Goal: Navigation & Orientation: Find specific page/section

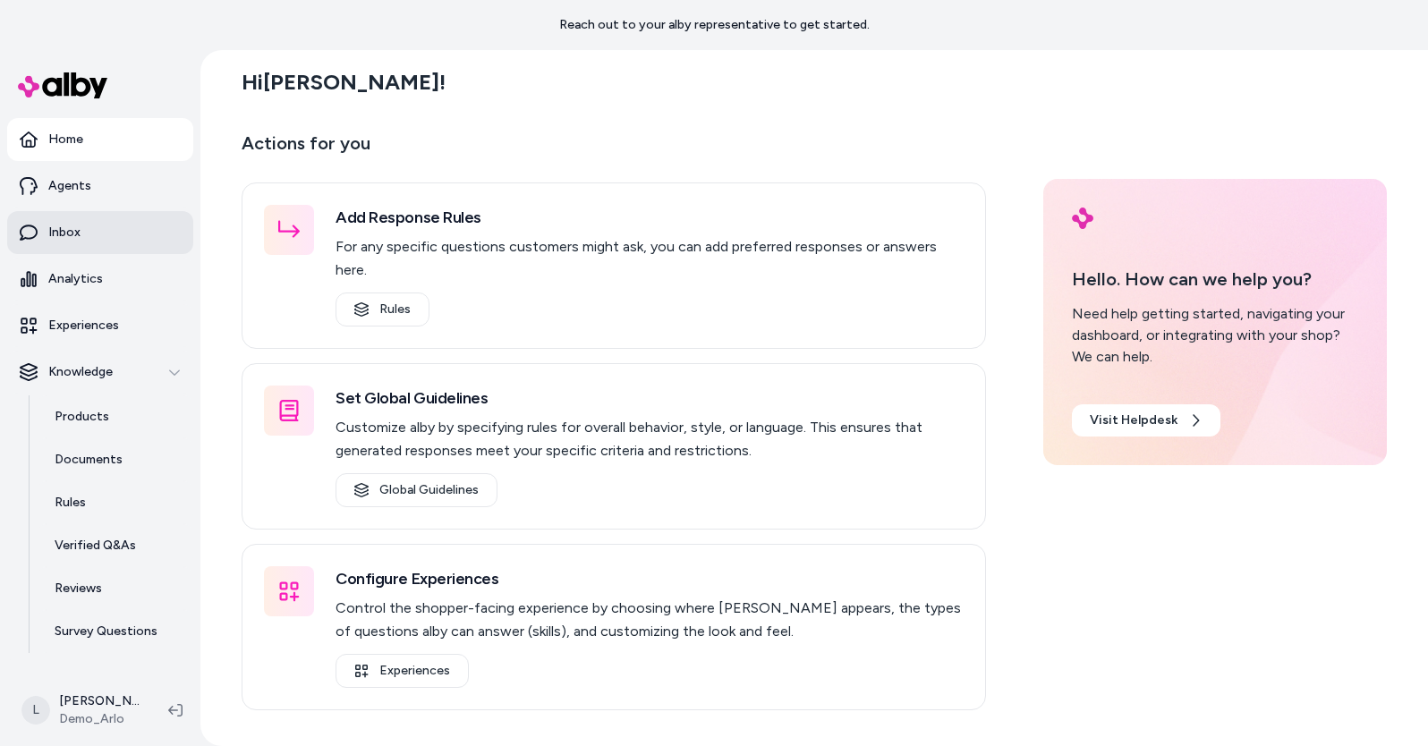
scroll to position [21, 0]
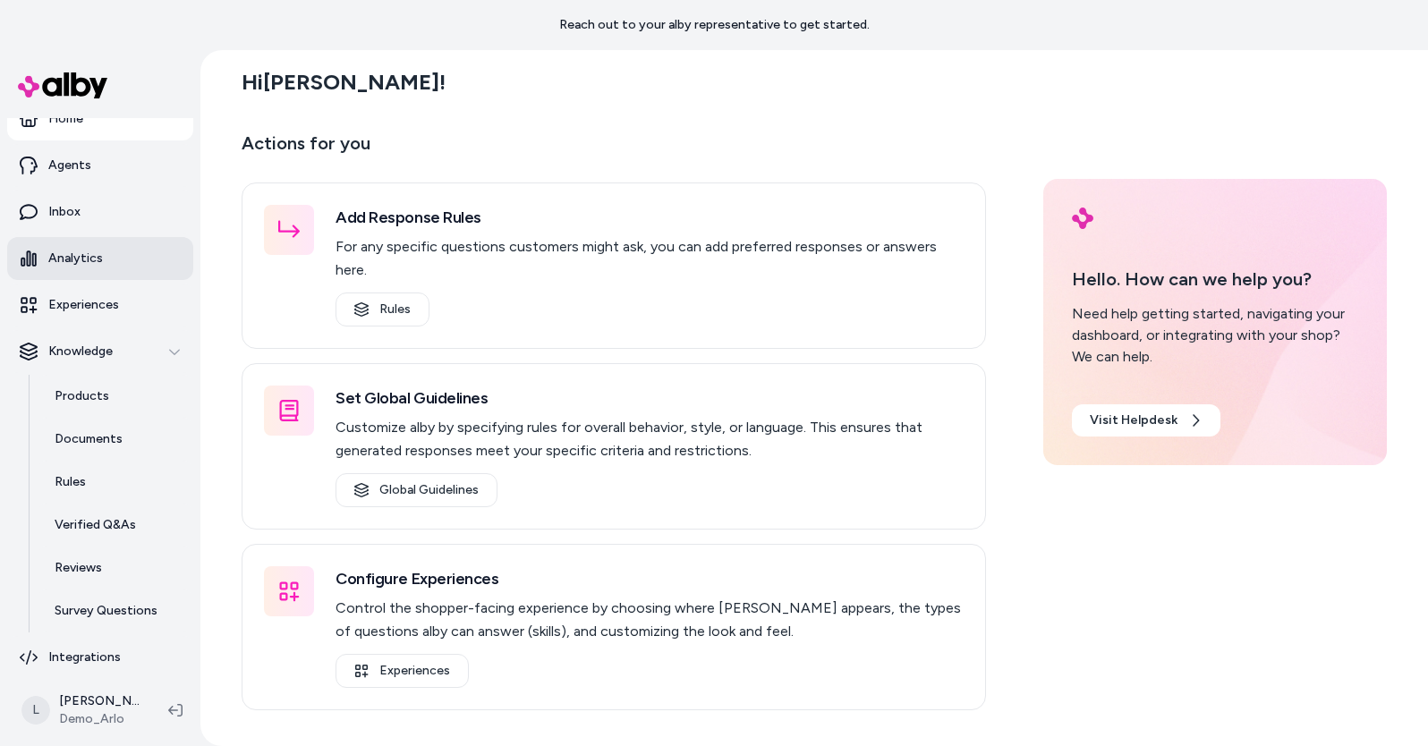
click at [97, 248] on link "Analytics" at bounding box center [100, 258] width 186 height 43
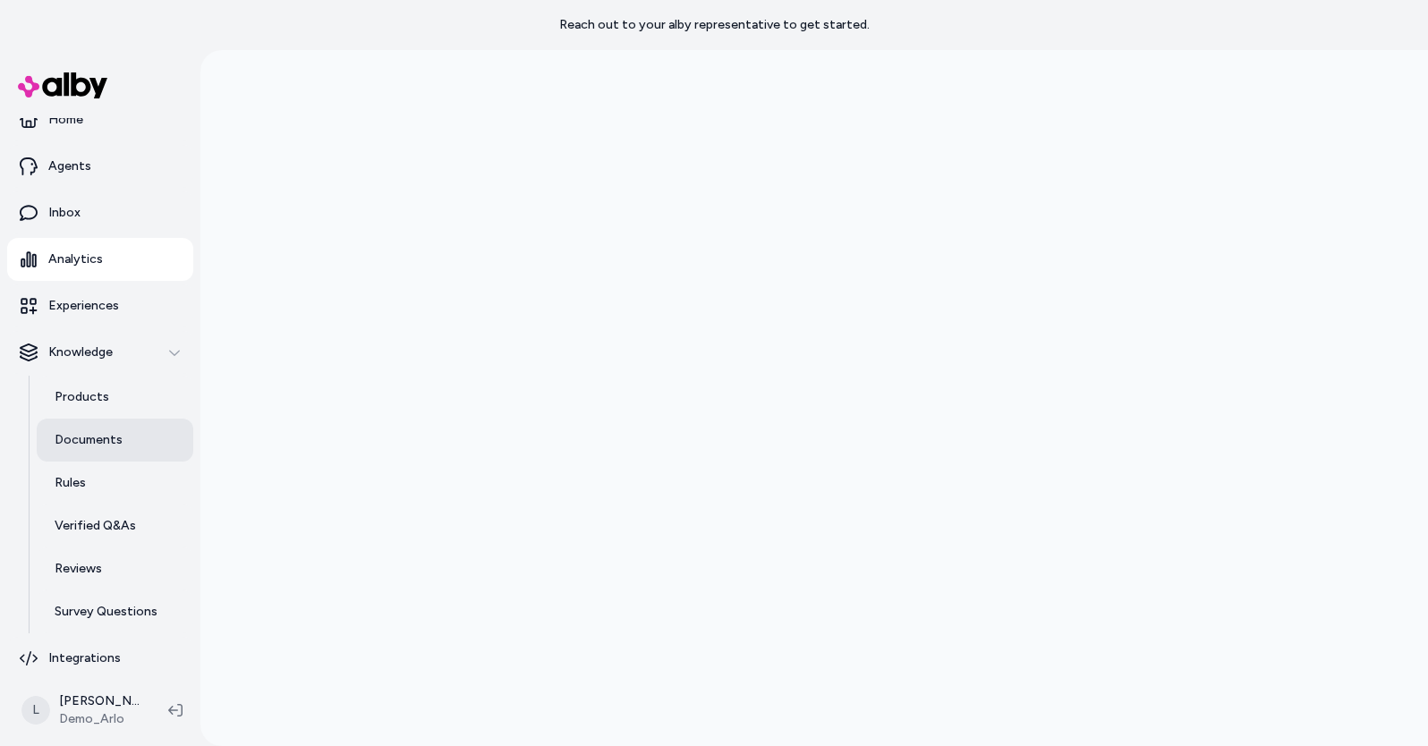
scroll to position [15, 0]
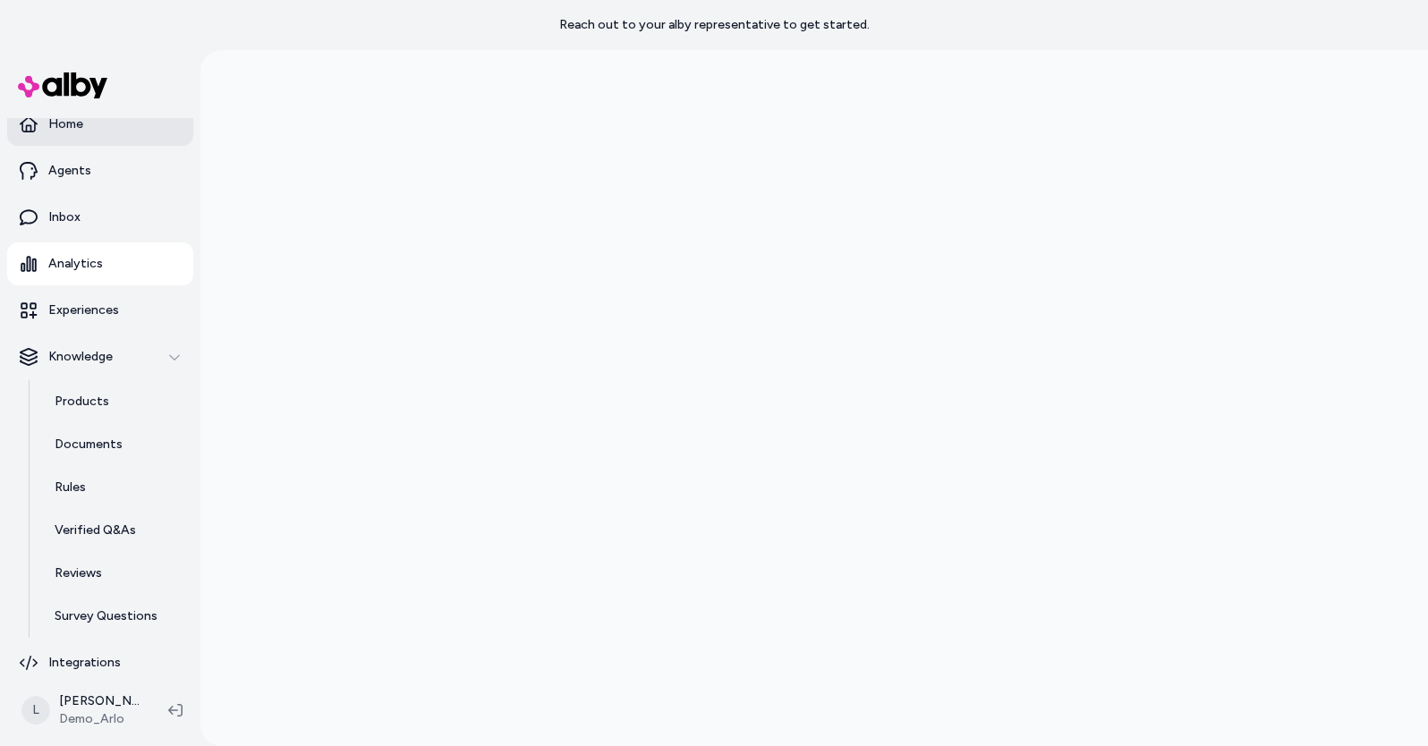
click at [88, 124] on link "Home" at bounding box center [100, 124] width 186 height 43
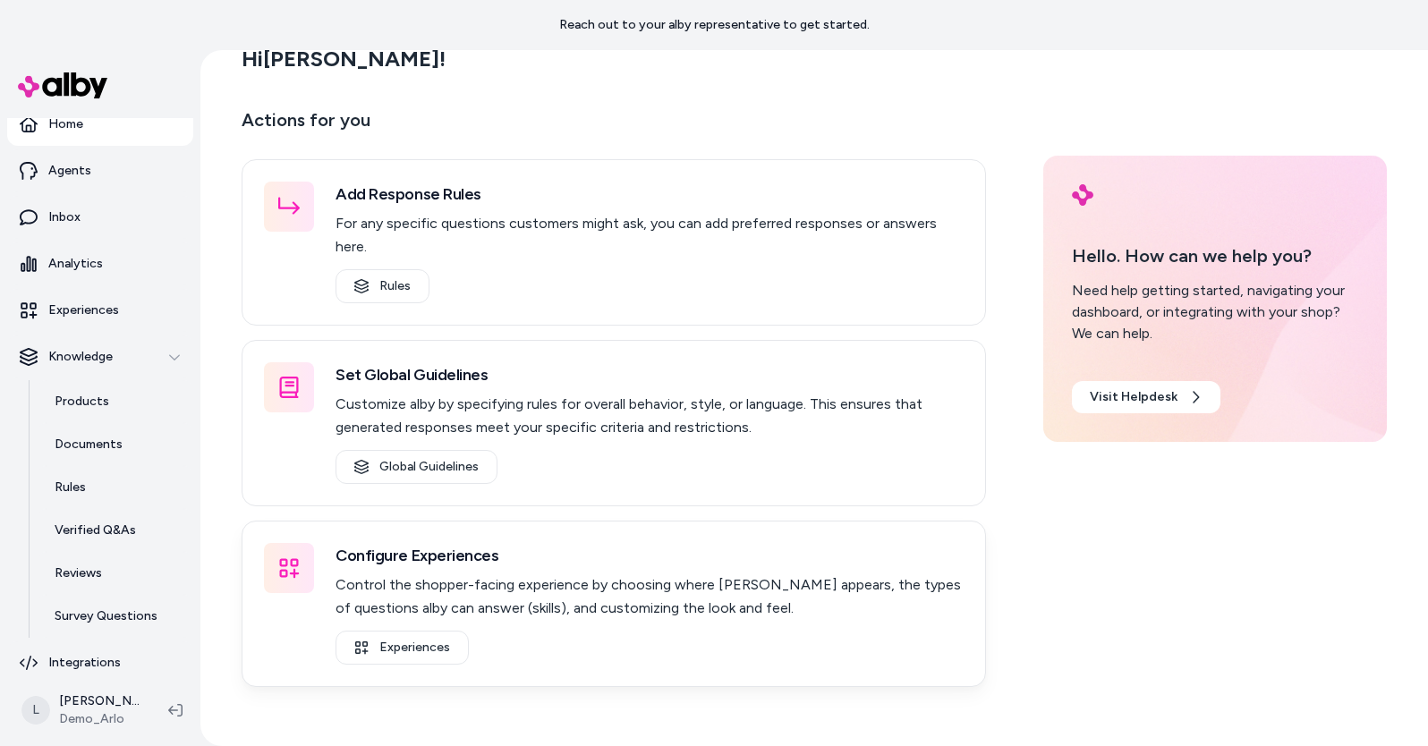
scroll to position [50, 0]
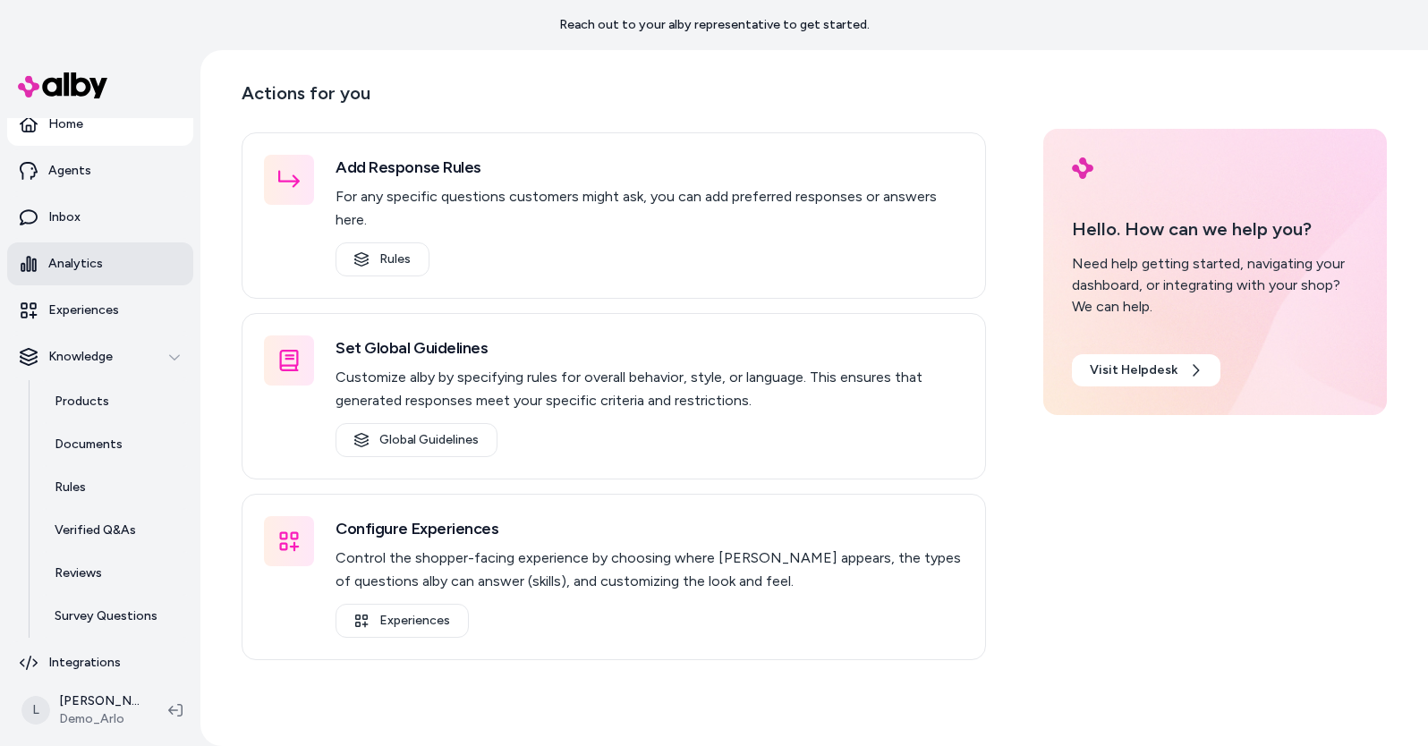
click at [86, 264] on p "Analytics" at bounding box center [75, 264] width 55 height 18
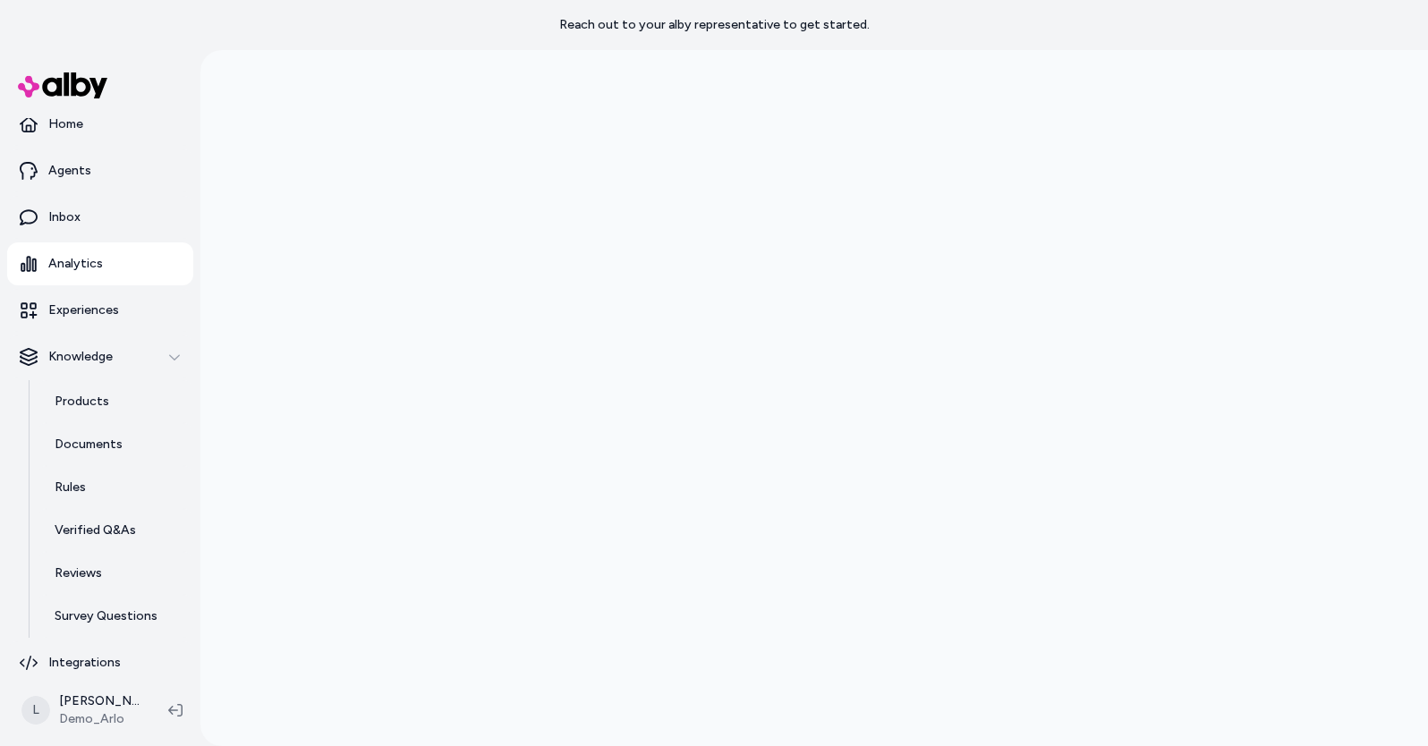
scroll to position [29, 0]
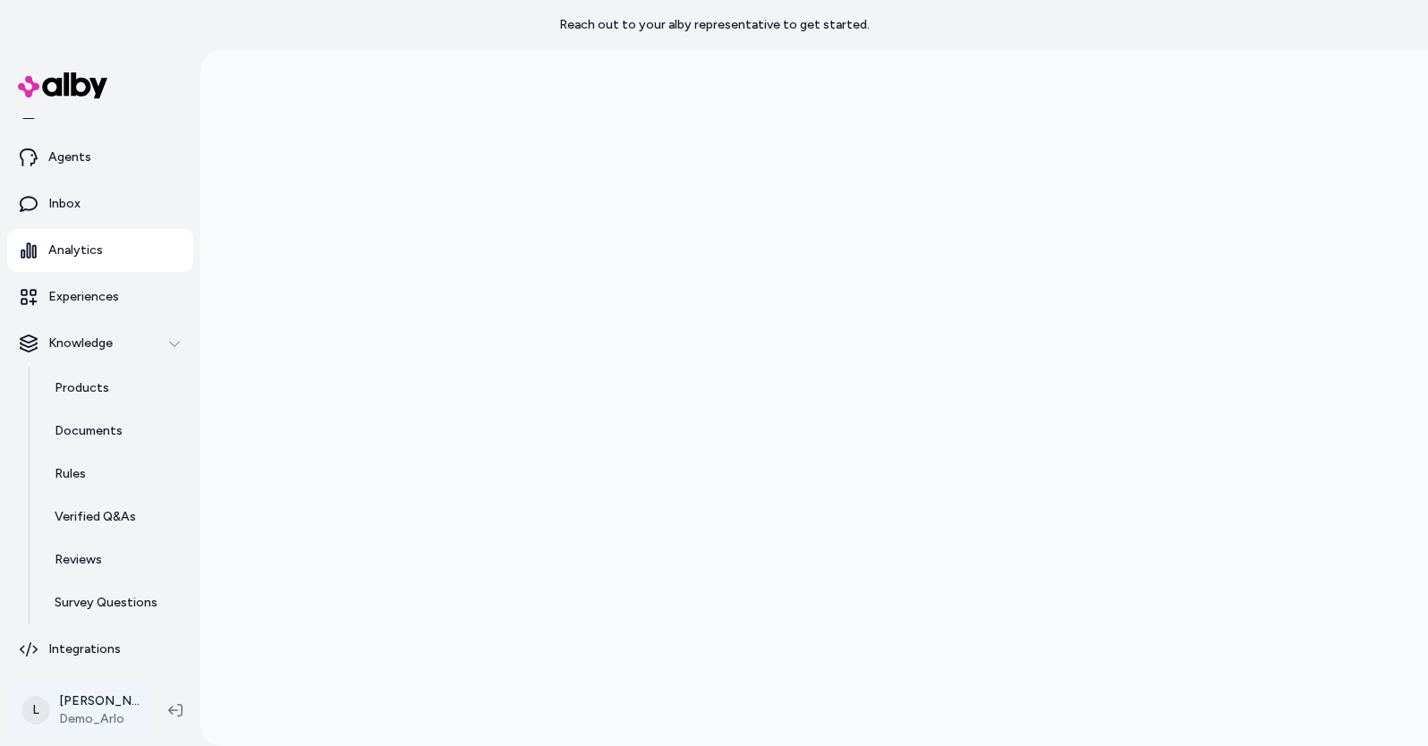
click at [93, 700] on html "Reach out to your alby representative to get started. Home Agents Inbox Analyti…" at bounding box center [714, 373] width 1428 height 746
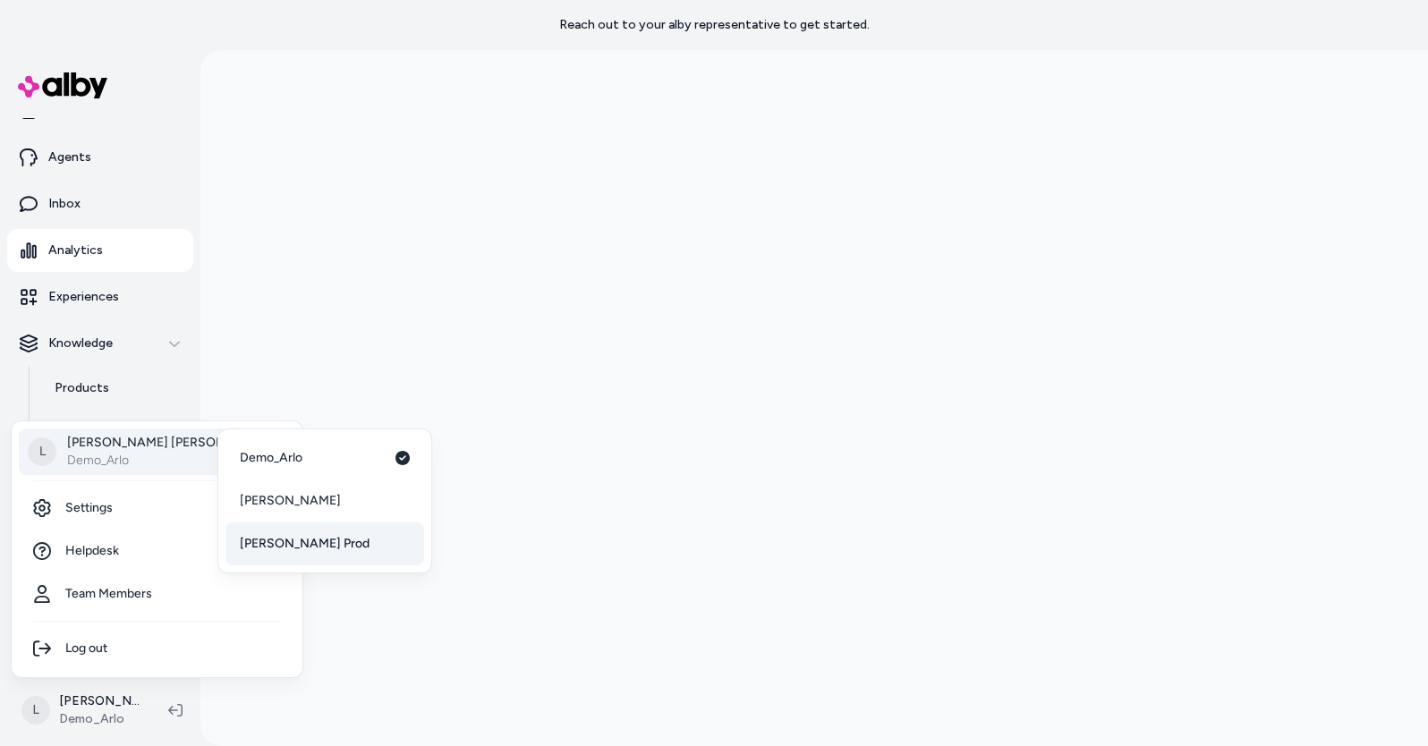
drag, startPoint x: 147, startPoint y: 454, endPoint x: 264, endPoint y: 550, distance: 151.3
click at [264, 550] on body "Reach out to your alby representative to get started. Home Agents Inbox Analyti…" at bounding box center [714, 373] width 1428 height 746
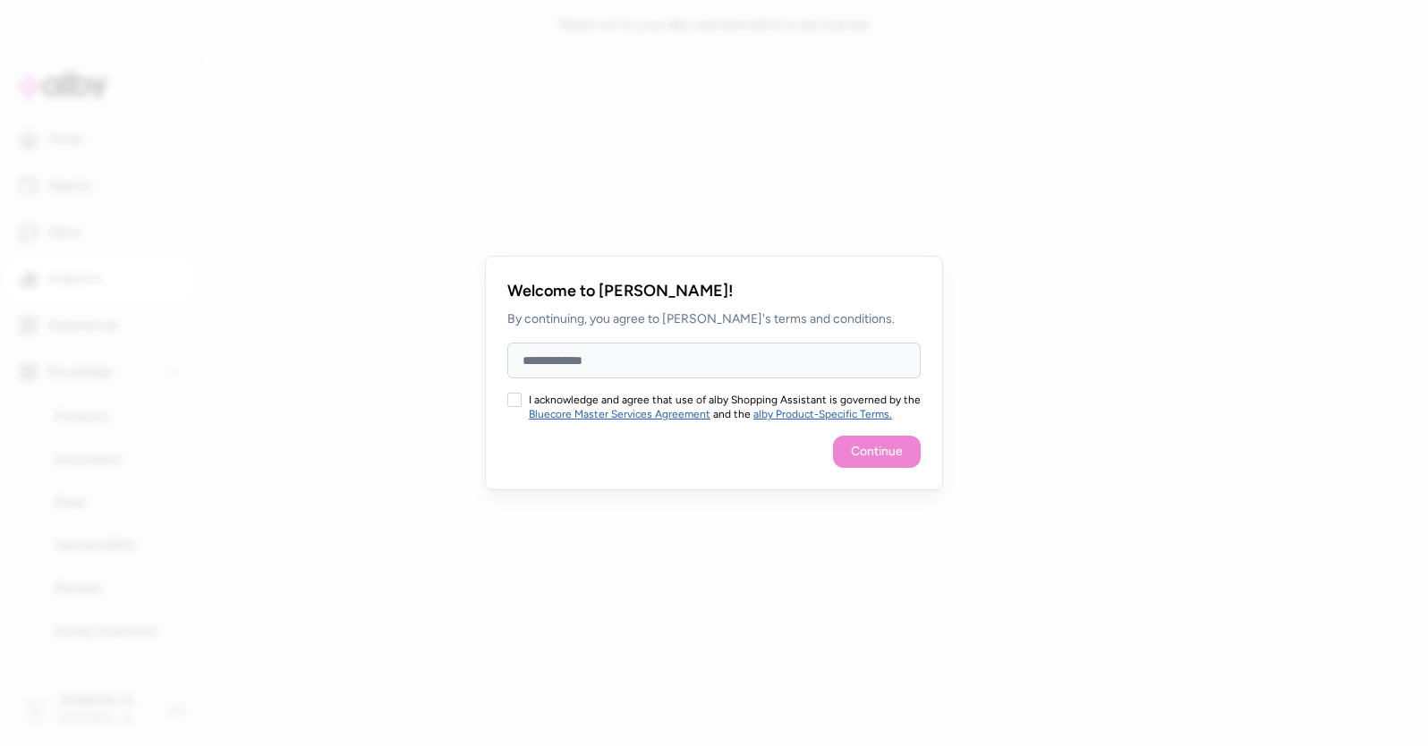
click at [598, 351] on input "Full Name" at bounding box center [713, 361] width 413 height 36
type input "**********"
click at [523, 395] on div "I acknowledge and agree that use of alby Shopping Assistant is governed by the …" at bounding box center [713, 407] width 413 height 29
click at [517, 399] on button "I acknowledge and agree that use of alby Shopping Assistant is governed by the …" at bounding box center [514, 400] width 14 height 14
click at [881, 457] on button "Continue" at bounding box center [877, 452] width 88 height 32
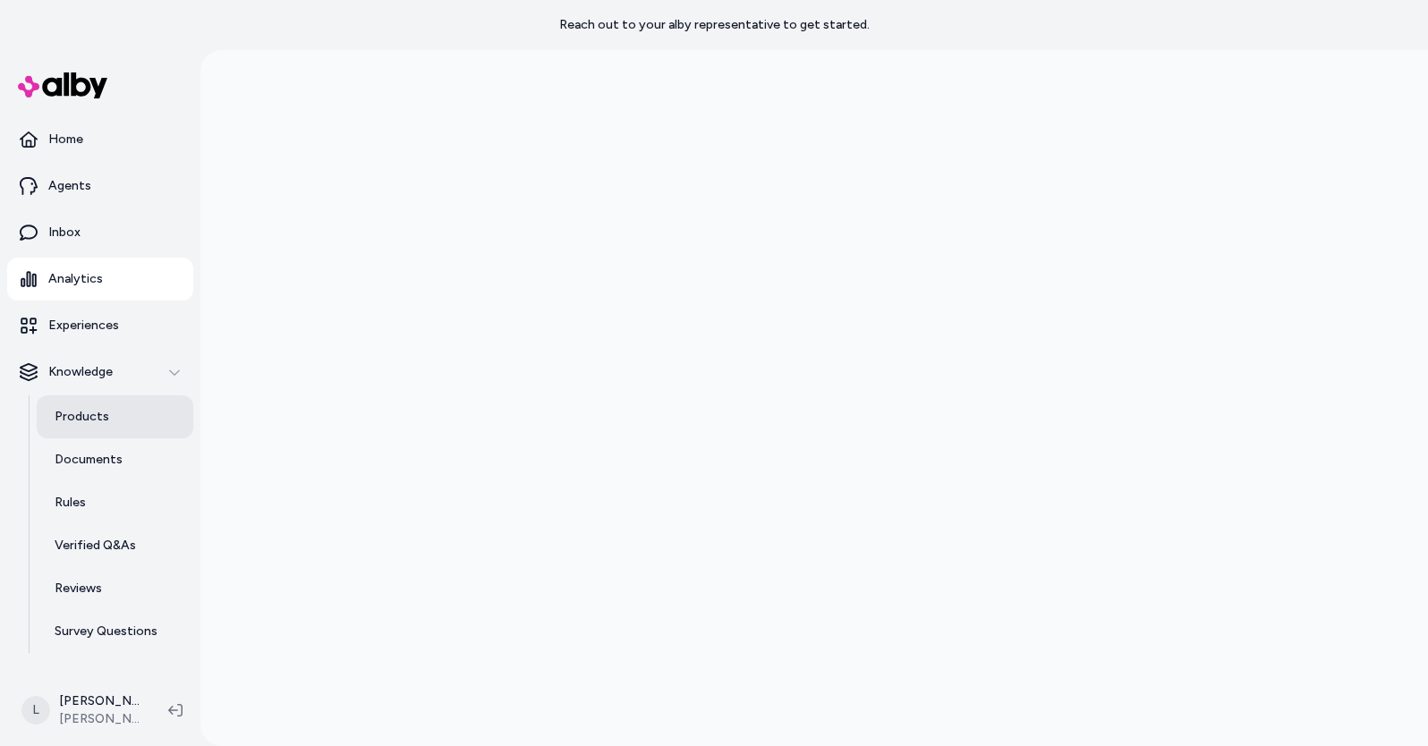
click at [106, 418] on link "Products" at bounding box center [115, 416] width 157 height 43
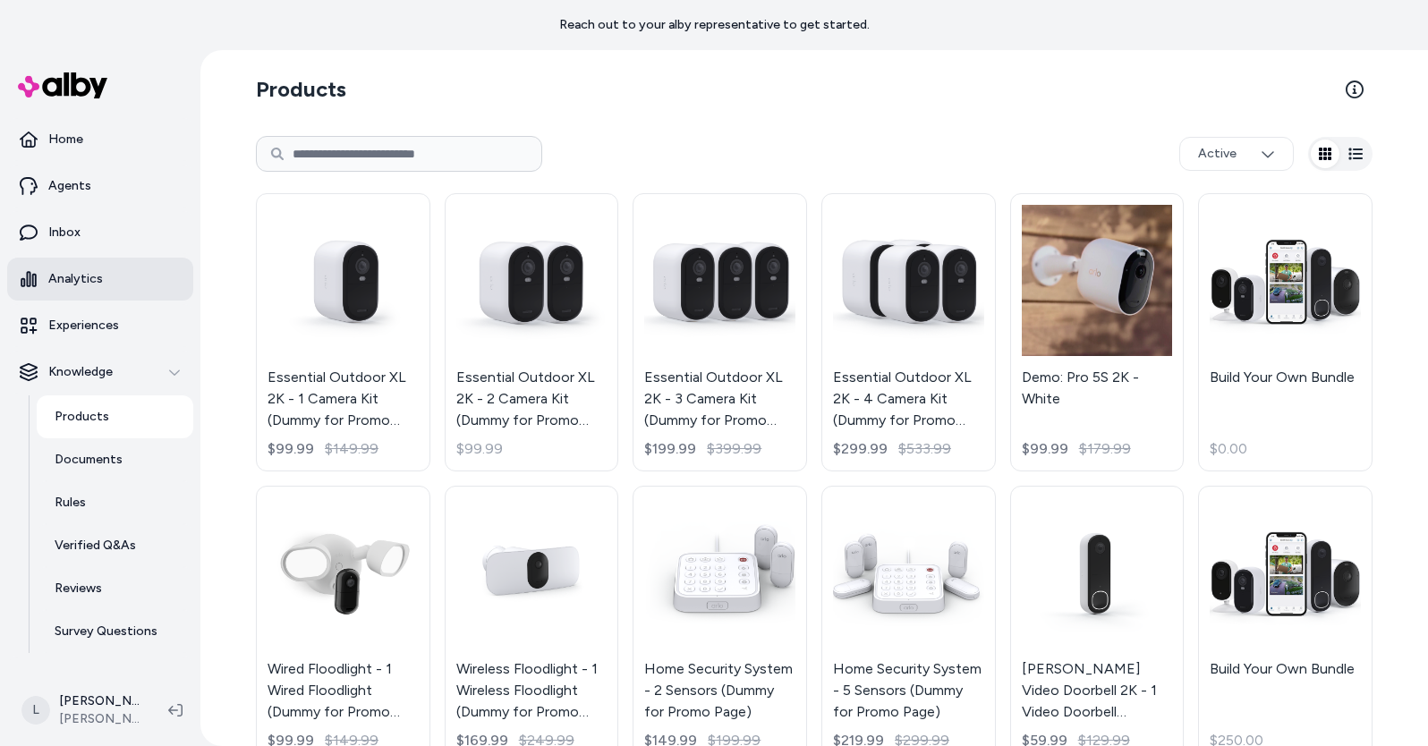
click at [105, 267] on link "Analytics" at bounding box center [100, 279] width 186 height 43
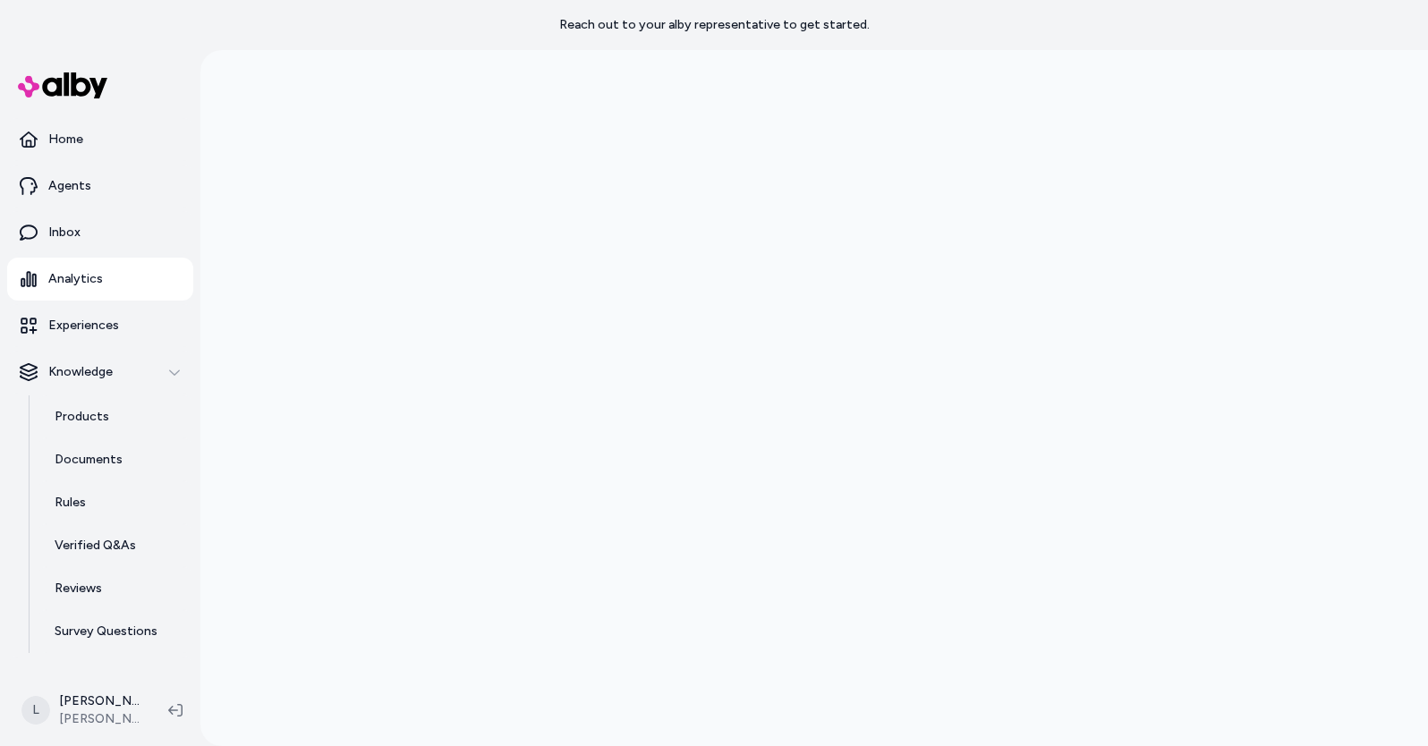
click at [1387, 140] on div at bounding box center [813, 423] width 1227 height 746
